Goal: Information Seeking & Learning: Learn about a topic

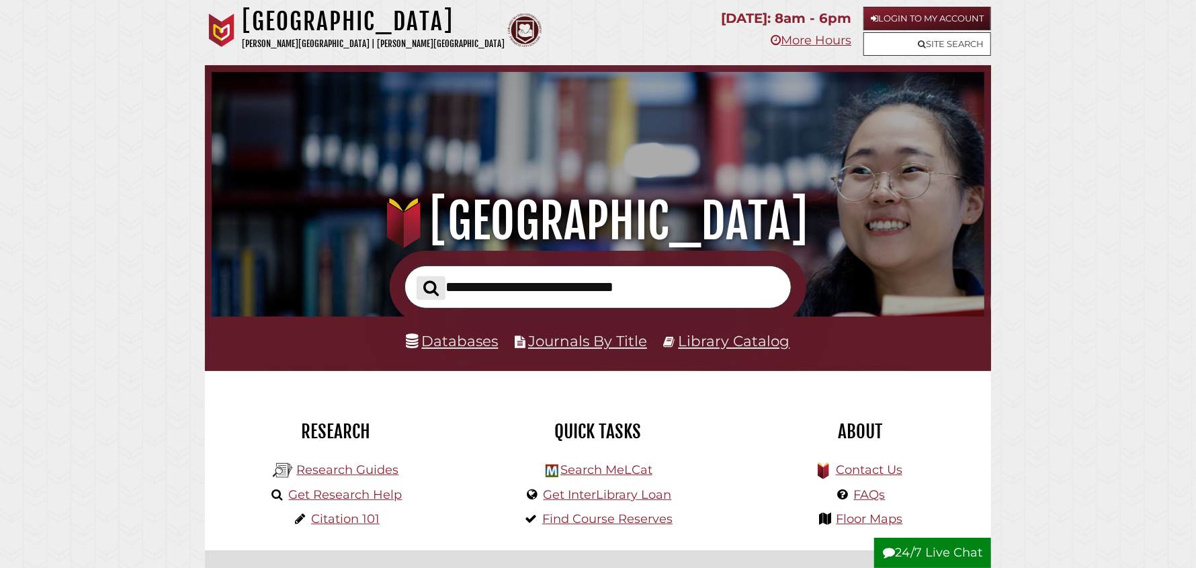
scroll to position [255, 766]
click at [457, 347] on link "Databases" at bounding box center [452, 340] width 92 height 17
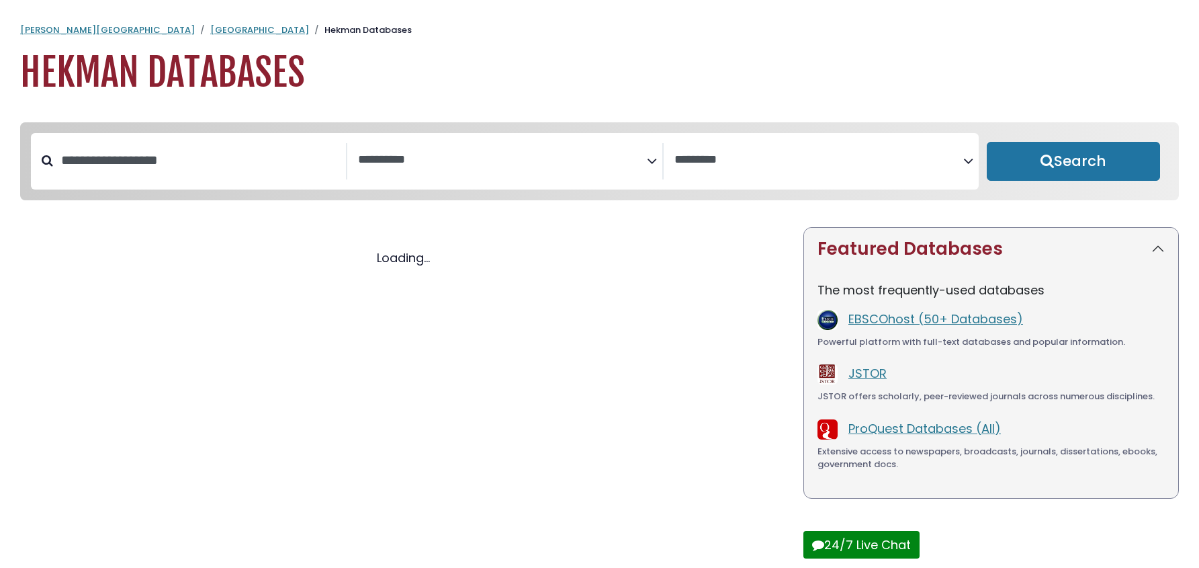
select select "Database Subject Filter"
select select "Database Vendors Filter"
select select "Database Subject Filter"
select select "Database Vendors Filter"
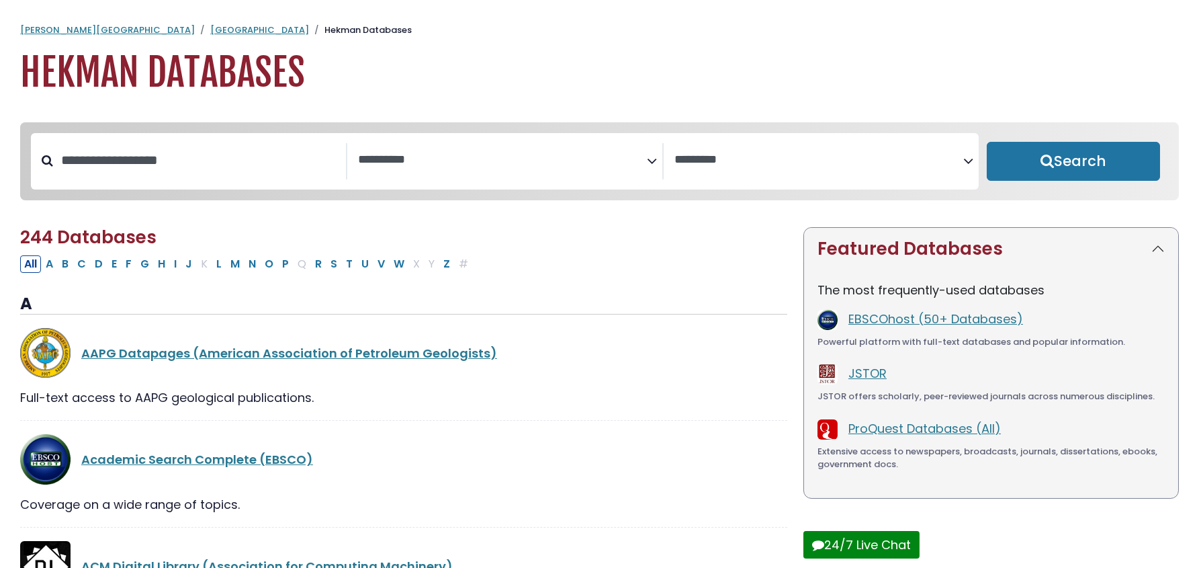
click at [647, 163] on icon "Search filters" at bounding box center [652, 158] width 10 height 20
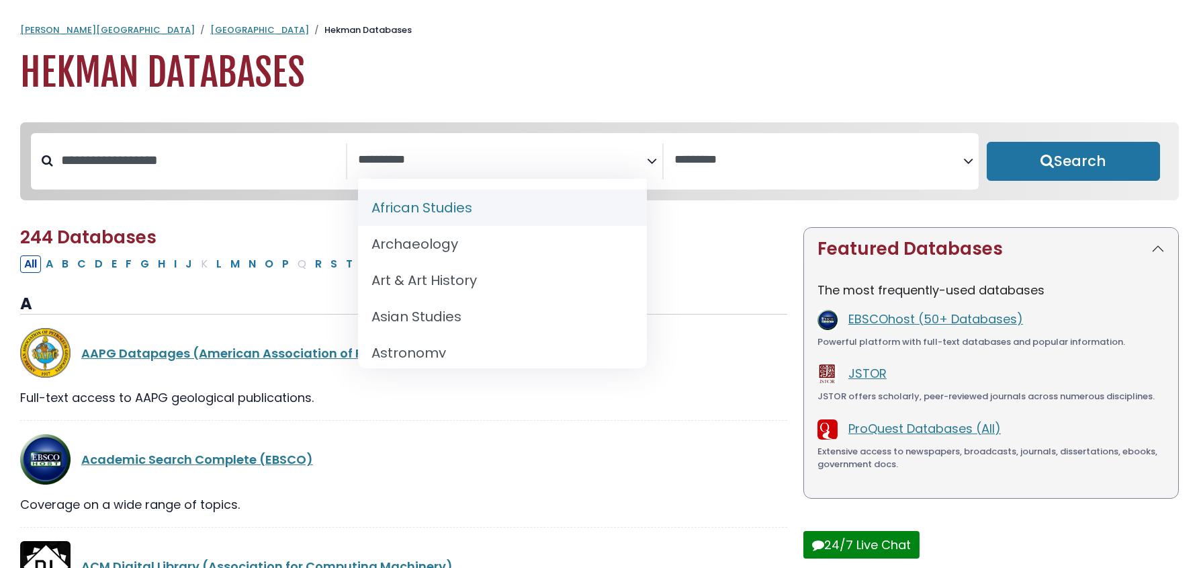
select select "******"
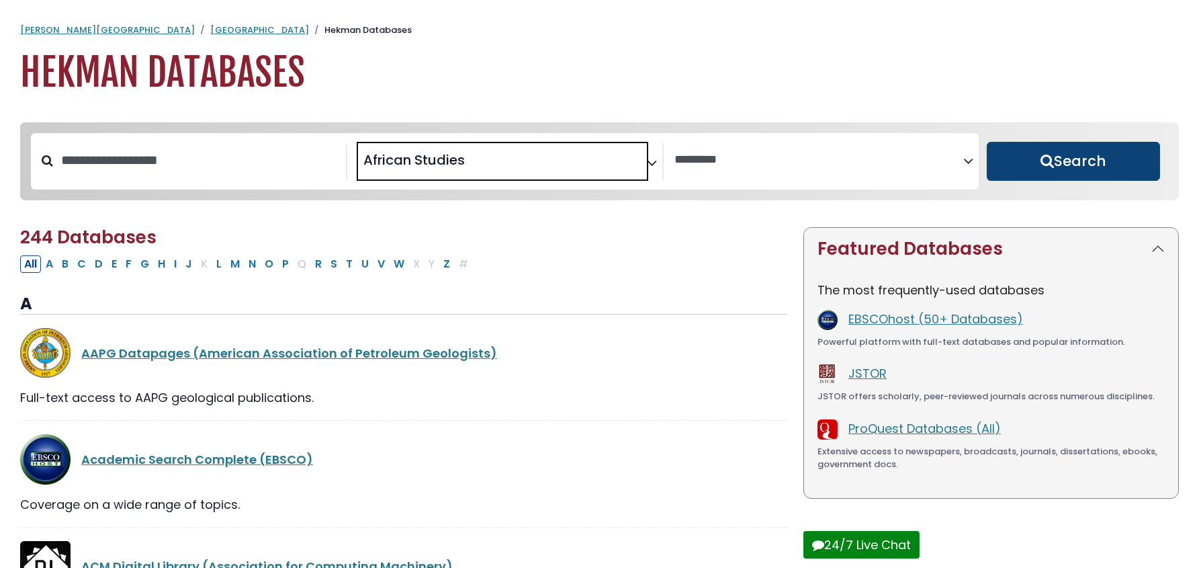
click at [1027, 173] on button "Search" at bounding box center [1073, 161] width 173 height 39
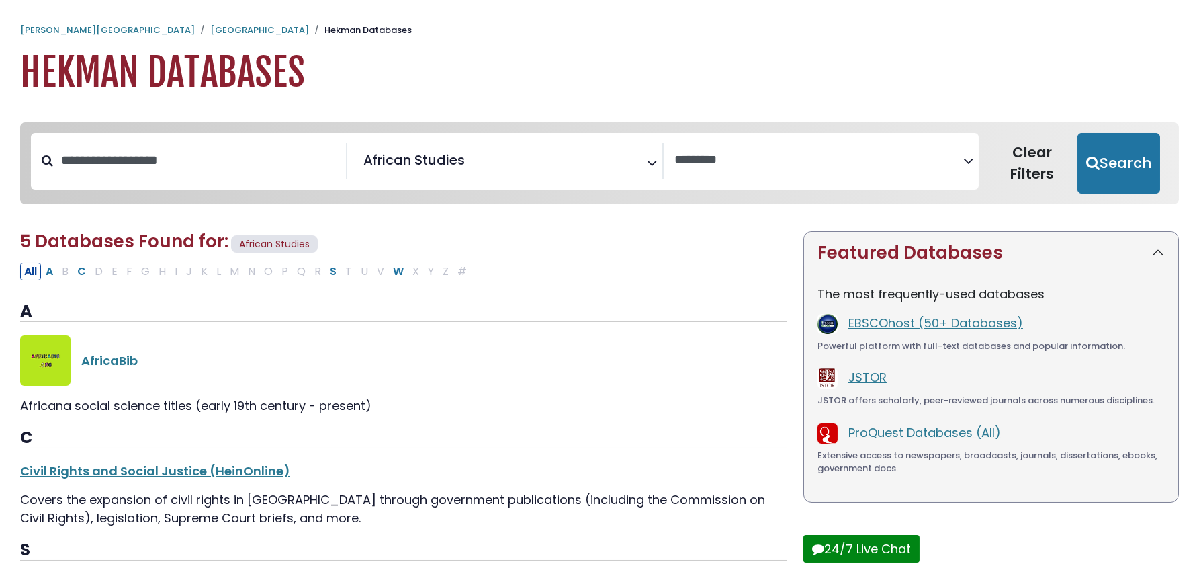
click at [649, 159] on icon "Search filters" at bounding box center [652, 160] width 10 height 20
click at [1104, 157] on button "Search" at bounding box center [1118, 163] width 83 height 60
select select "Database Vendors Filter"
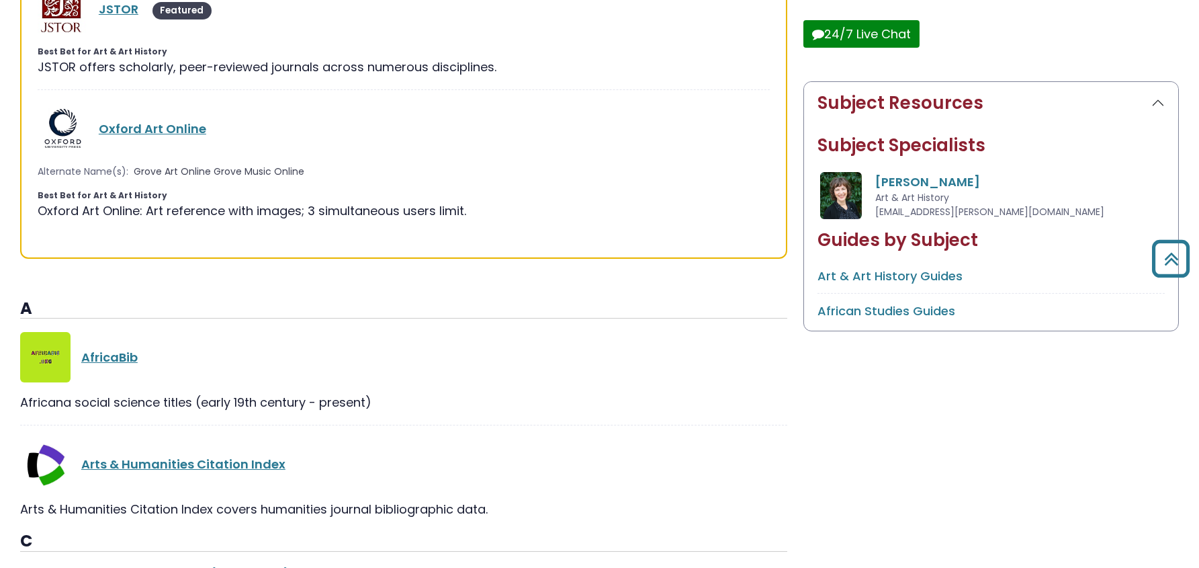
scroll to position [537, 0]
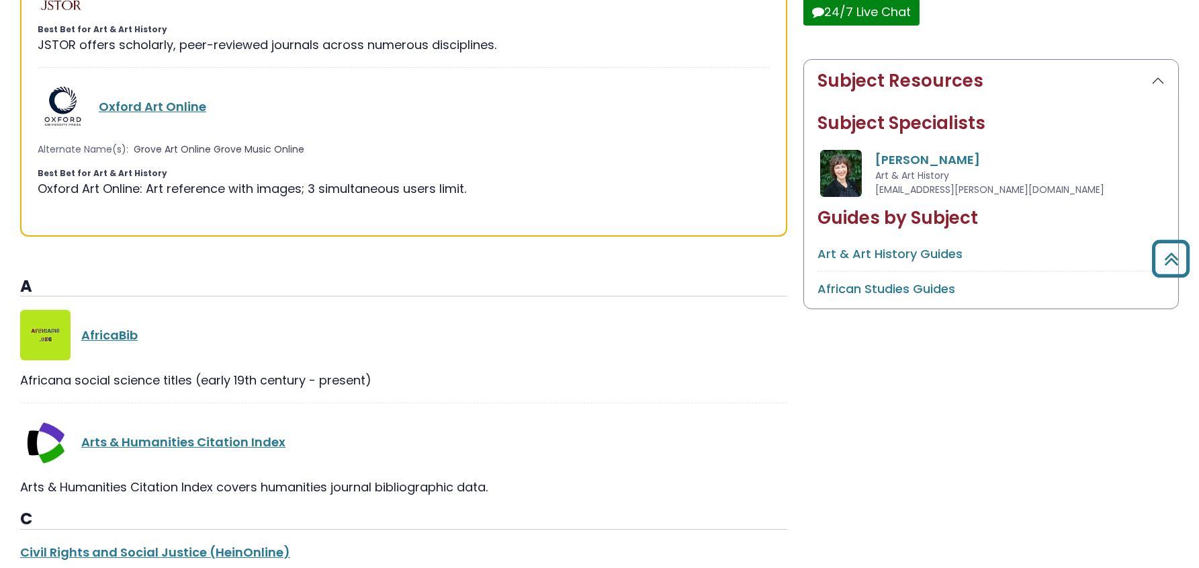
click at [870, 252] on link "Art & Art History Guides" at bounding box center [889, 253] width 145 height 17
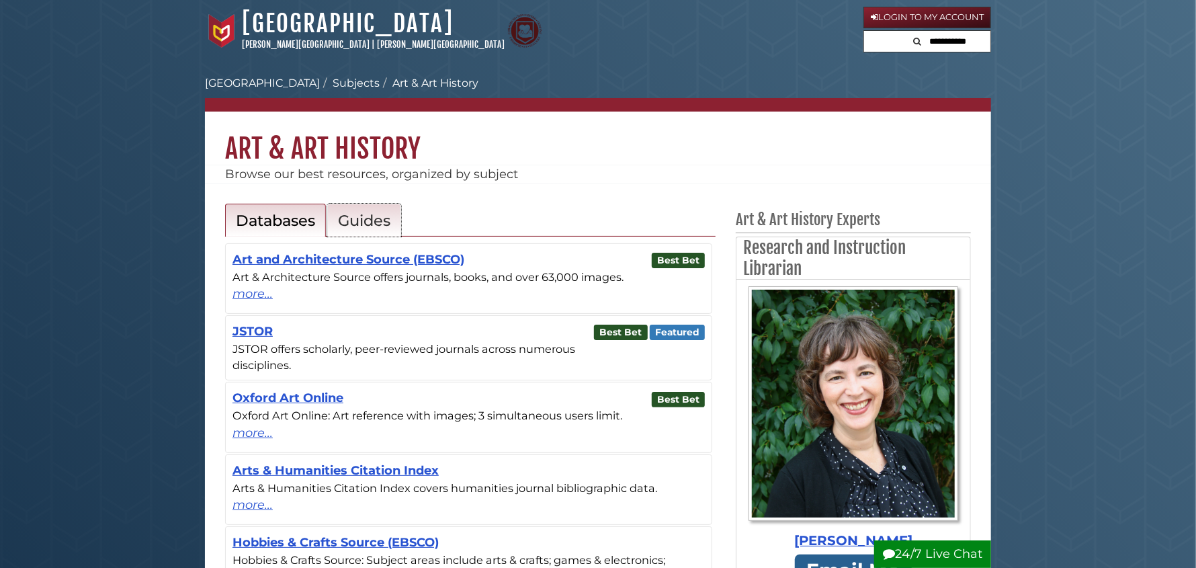
click at [351, 217] on h2 "Guides" at bounding box center [364, 220] width 52 height 19
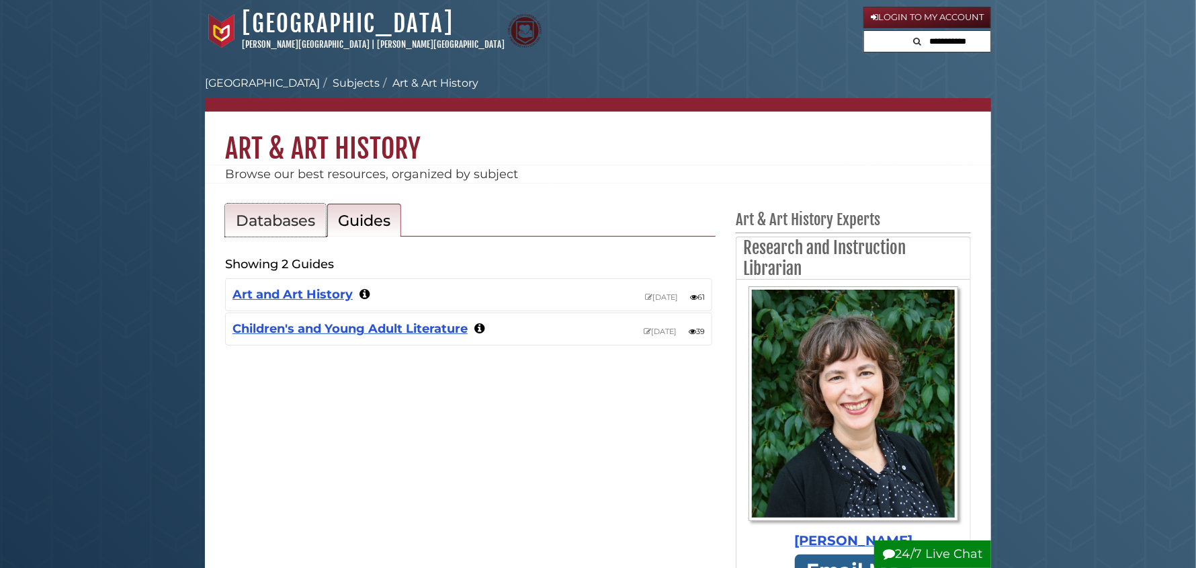
click at [274, 222] on h2 "Databases" at bounding box center [275, 220] width 79 height 19
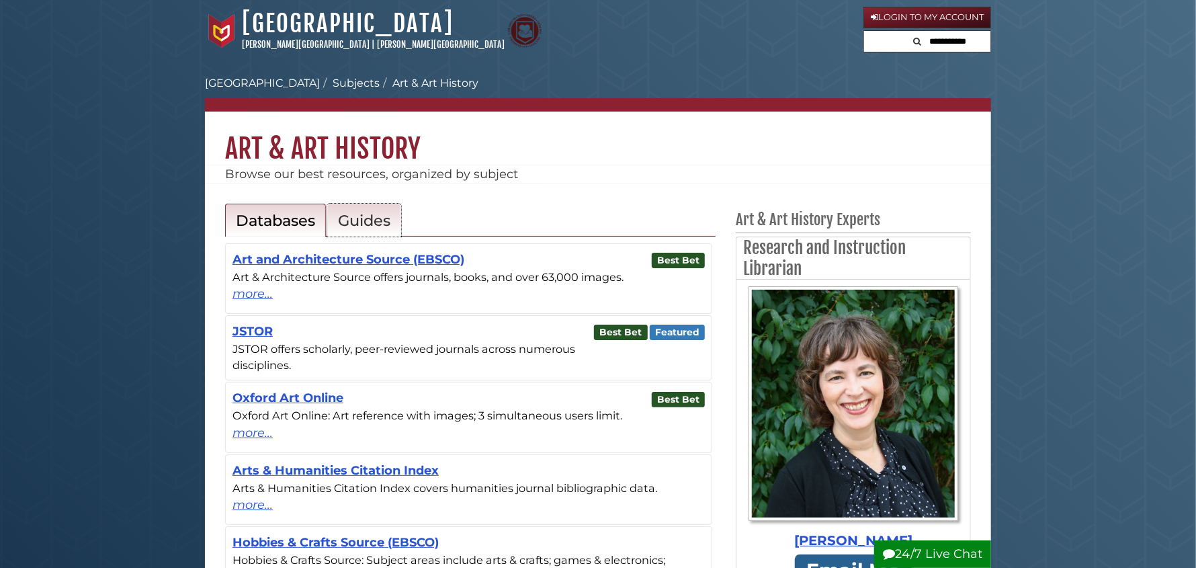
click at [359, 217] on h2 "Guides" at bounding box center [364, 220] width 52 height 19
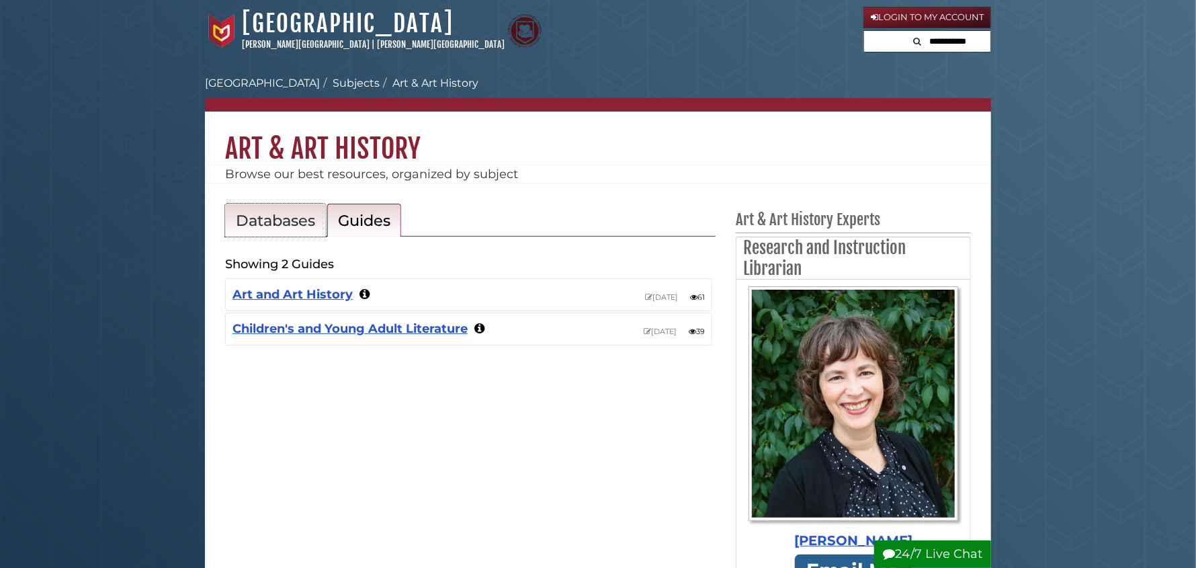
click at [284, 220] on h2 "Databases" at bounding box center [275, 220] width 79 height 19
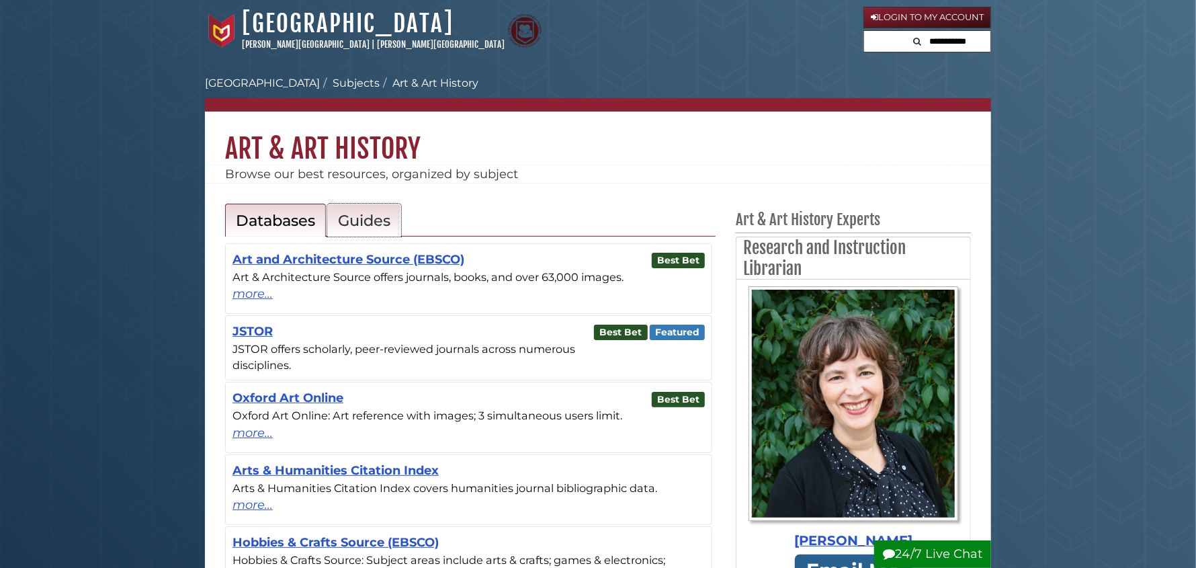
click at [373, 222] on h2 "Guides" at bounding box center [364, 220] width 52 height 19
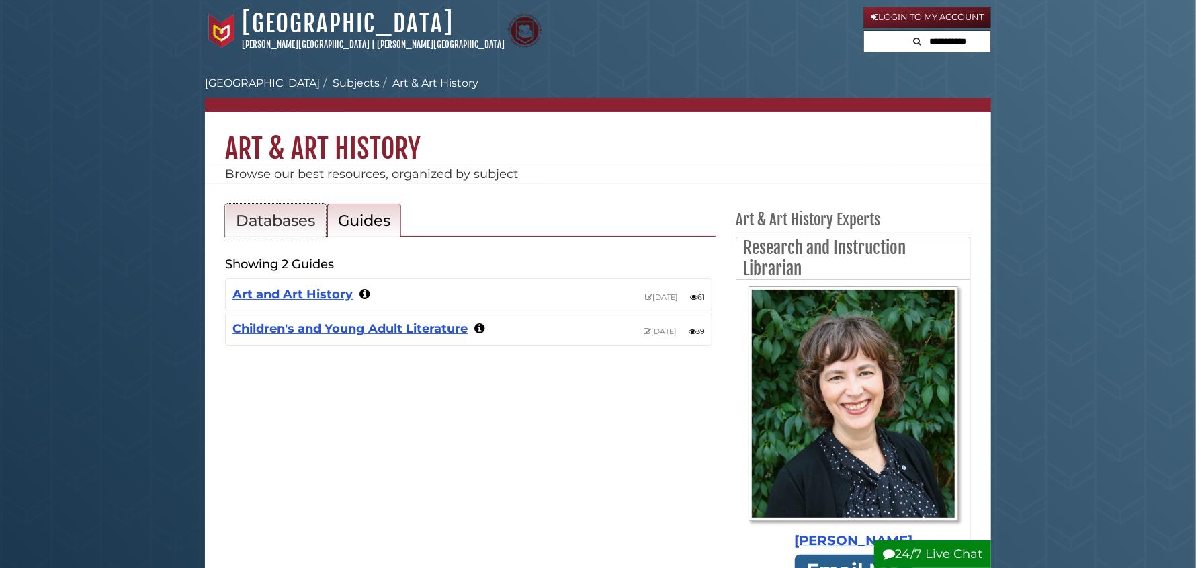
click at [278, 218] on h2 "Databases" at bounding box center [275, 220] width 79 height 19
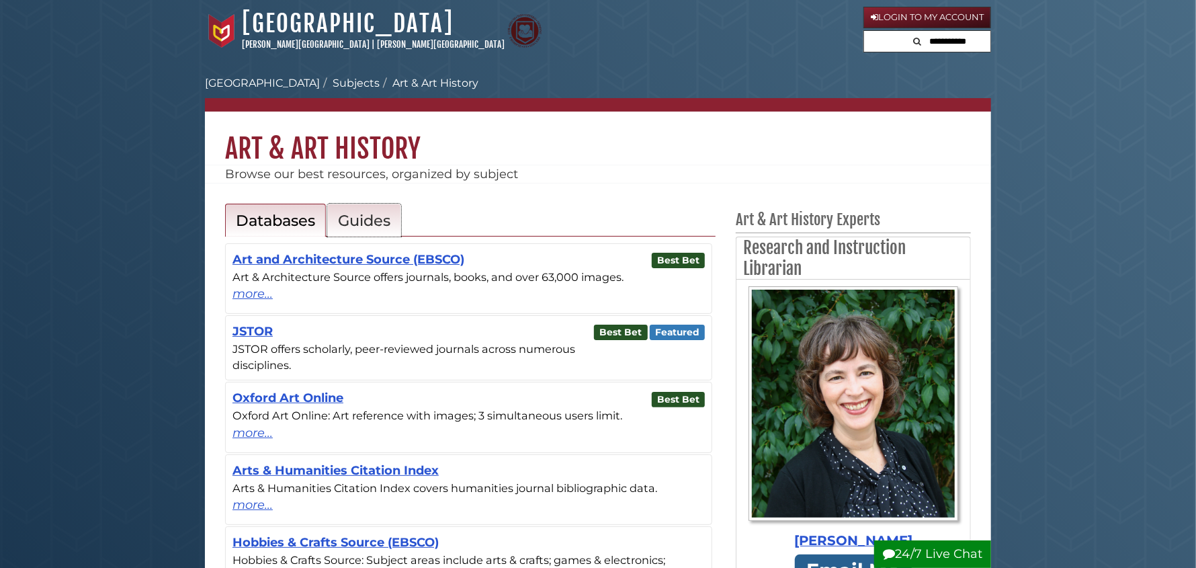
click at [374, 213] on h2 "Guides" at bounding box center [364, 220] width 52 height 19
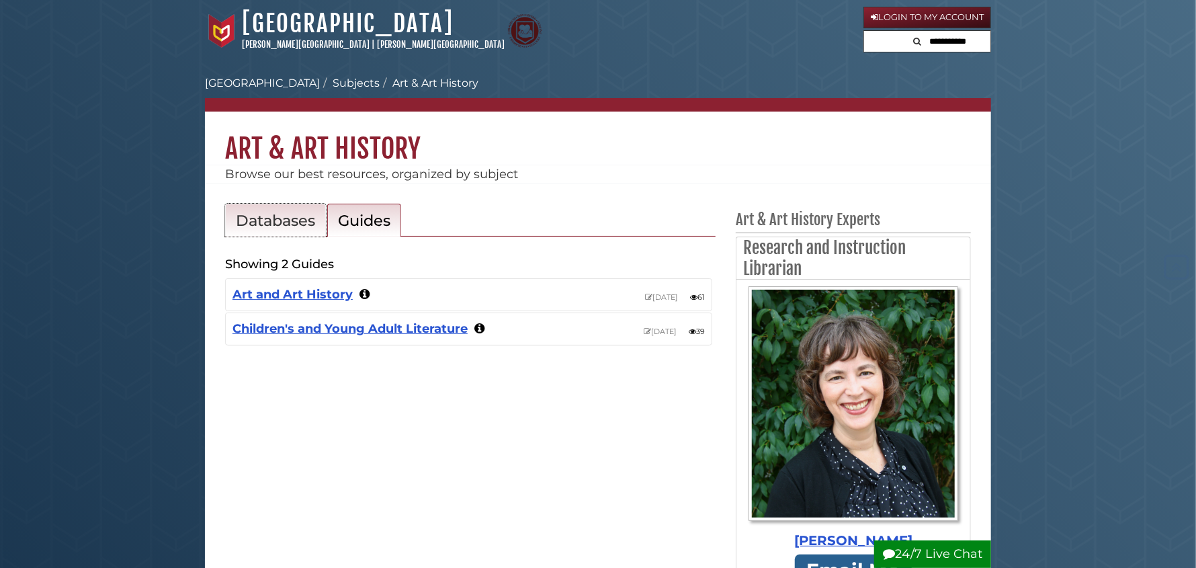
drag, startPoint x: 287, startPoint y: 214, endPoint x: 295, endPoint y: 213, distance: 7.4
click at [287, 214] on h2 "Databases" at bounding box center [275, 220] width 79 height 19
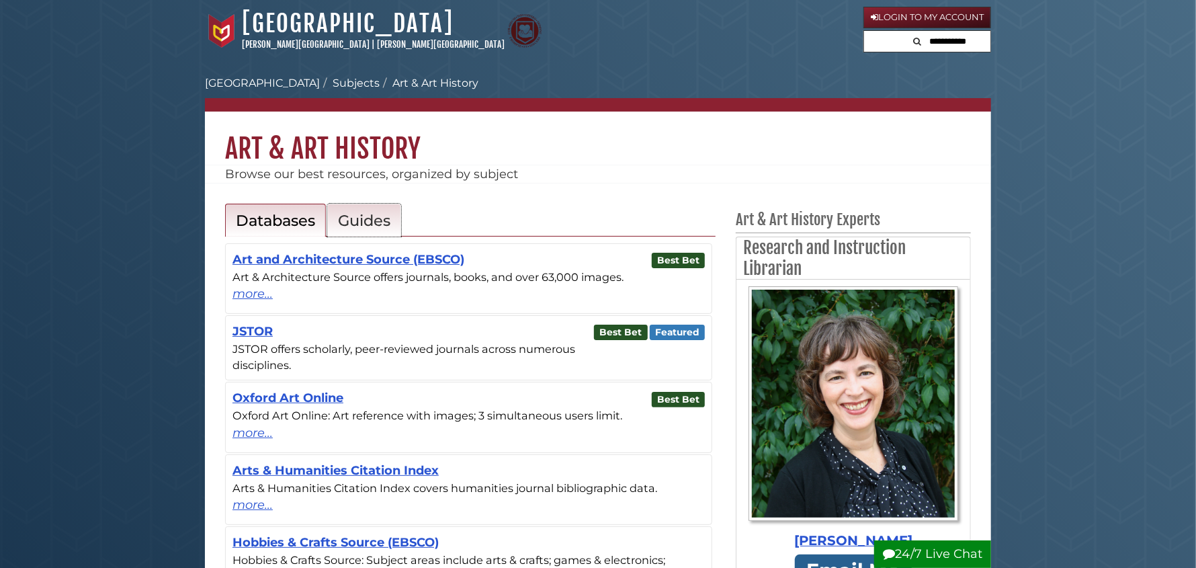
click at [364, 214] on h2 "Guides" at bounding box center [364, 220] width 52 height 19
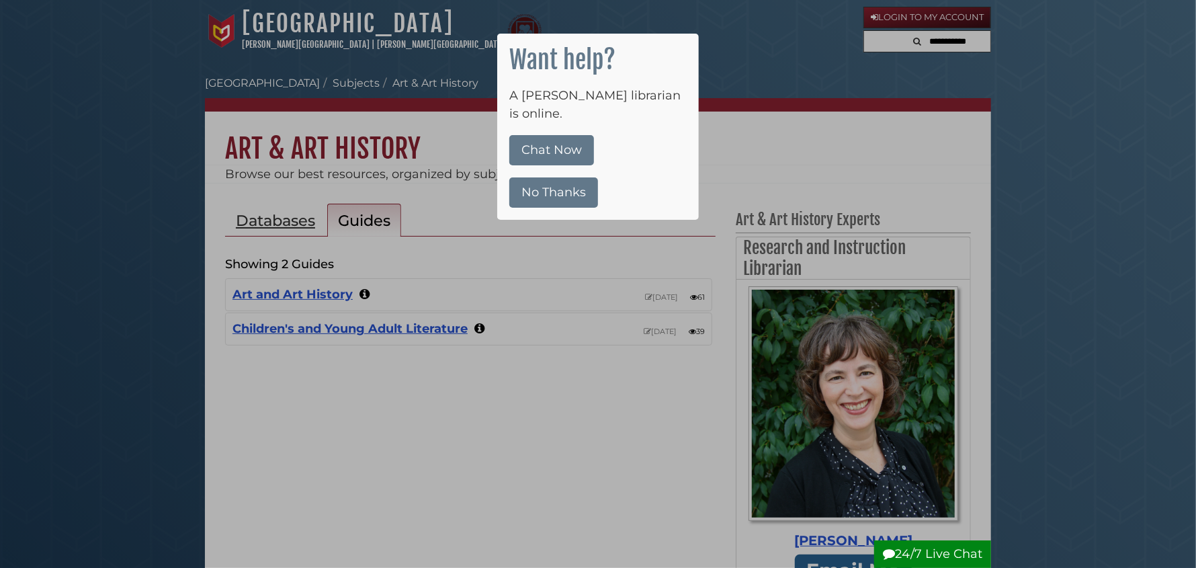
click at [553, 177] on button "No Thanks" at bounding box center [553, 192] width 89 height 30
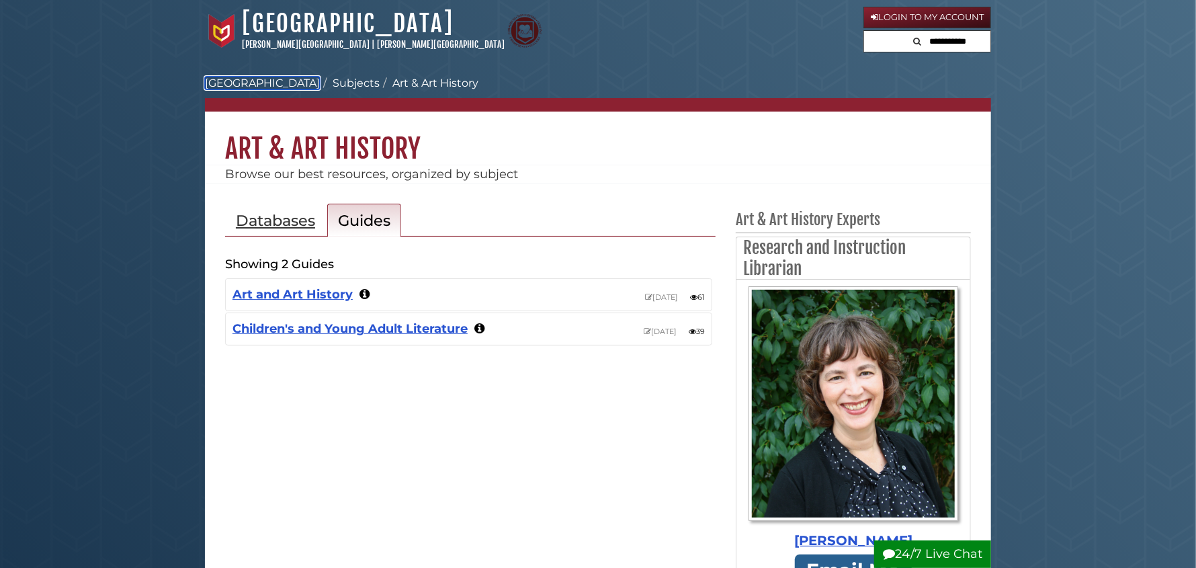
click at [261, 80] on link "[GEOGRAPHIC_DATA]" at bounding box center [262, 83] width 115 height 13
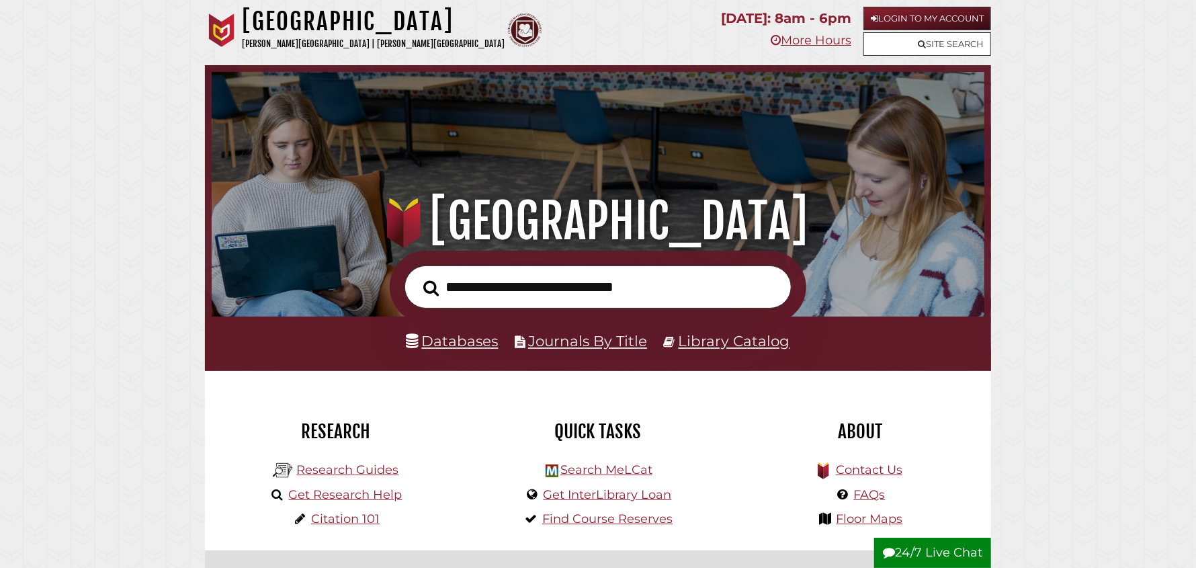
scroll to position [255, 766]
click at [369, 474] on link "Research Guides" at bounding box center [347, 469] width 102 height 15
